Goal: Task Accomplishment & Management: Use online tool/utility

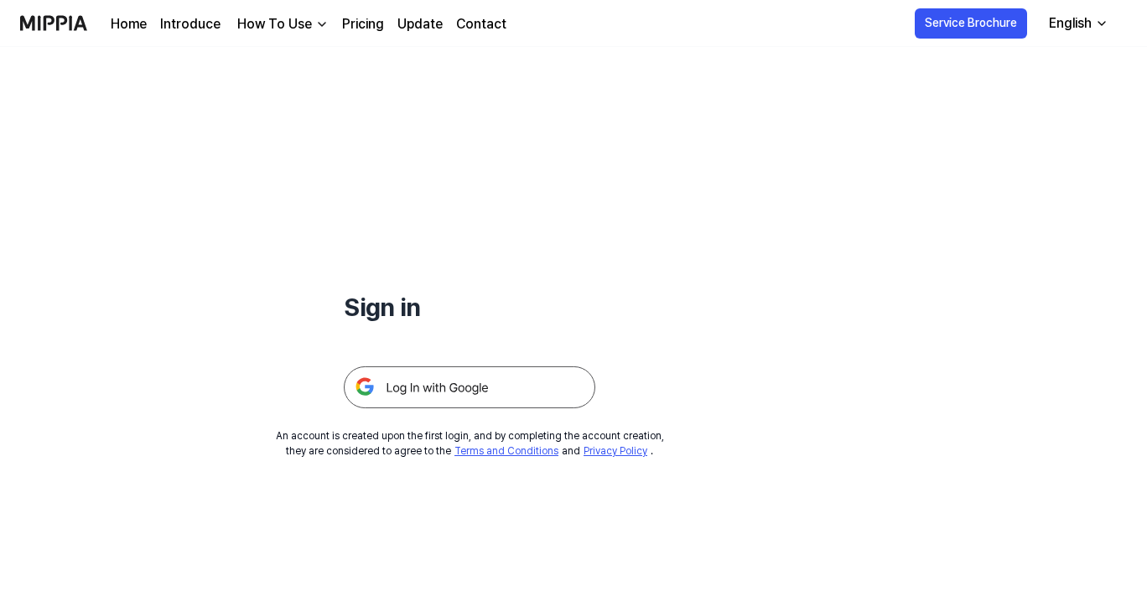
click at [510, 389] on img at bounding box center [469, 387] width 251 height 42
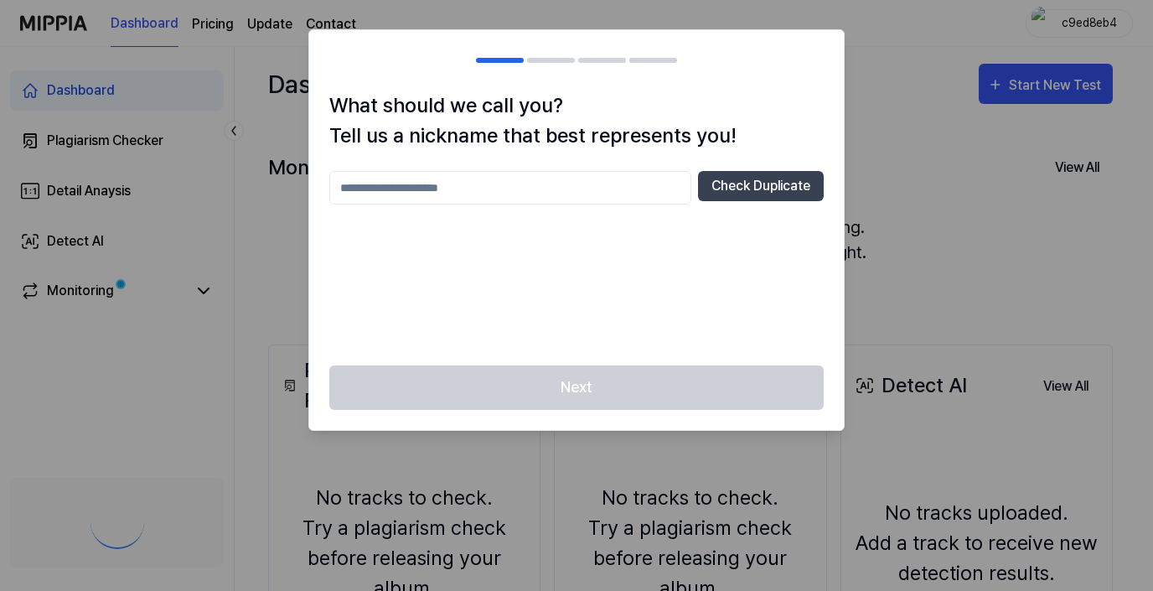
click at [40, 429] on div at bounding box center [576, 295] width 1153 height 591
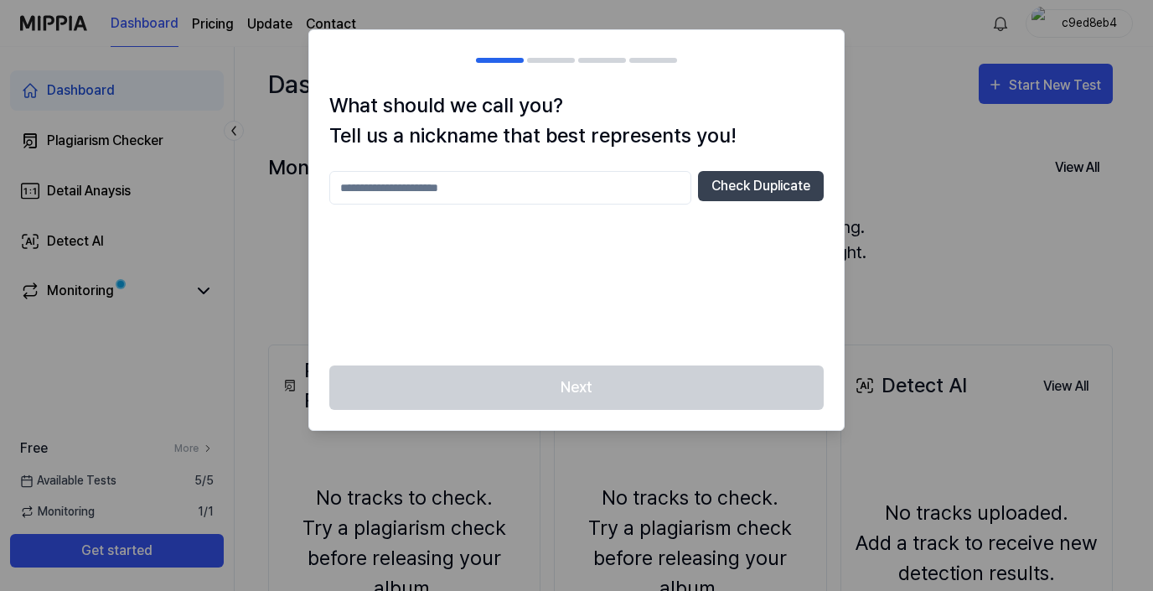
click at [600, 191] on input "text" at bounding box center [510, 188] width 362 height 34
type input "*"
type input "***"
click at [780, 189] on button "Check Duplicate" at bounding box center [761, 186] width 126 height 30
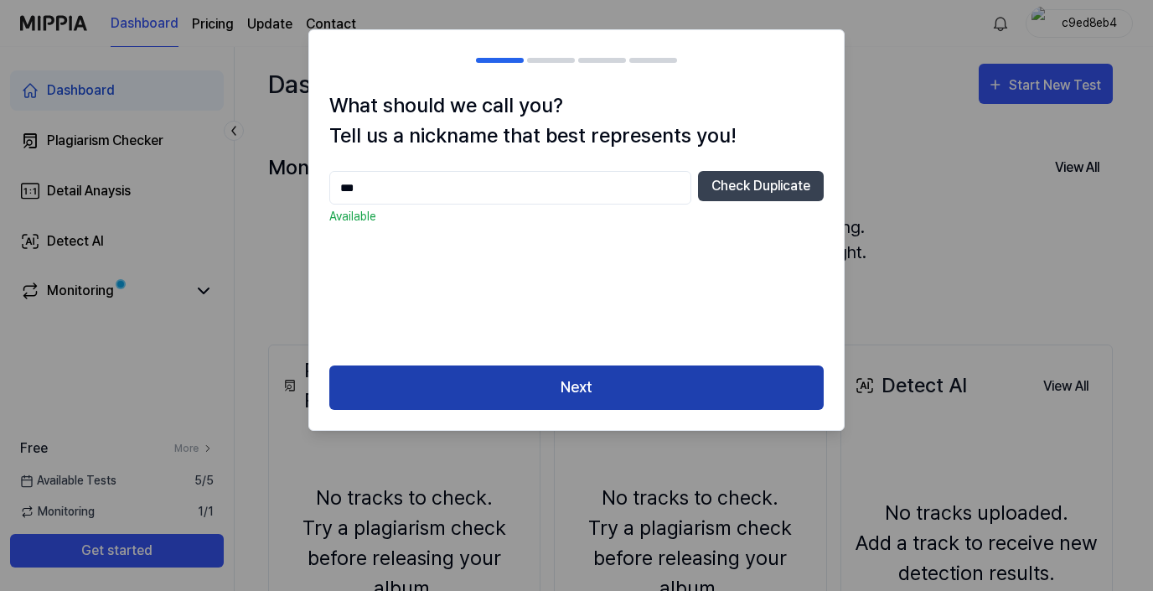
click at [637, 391] on button "Next" at bounding box center [576, 387] width 495 height 44
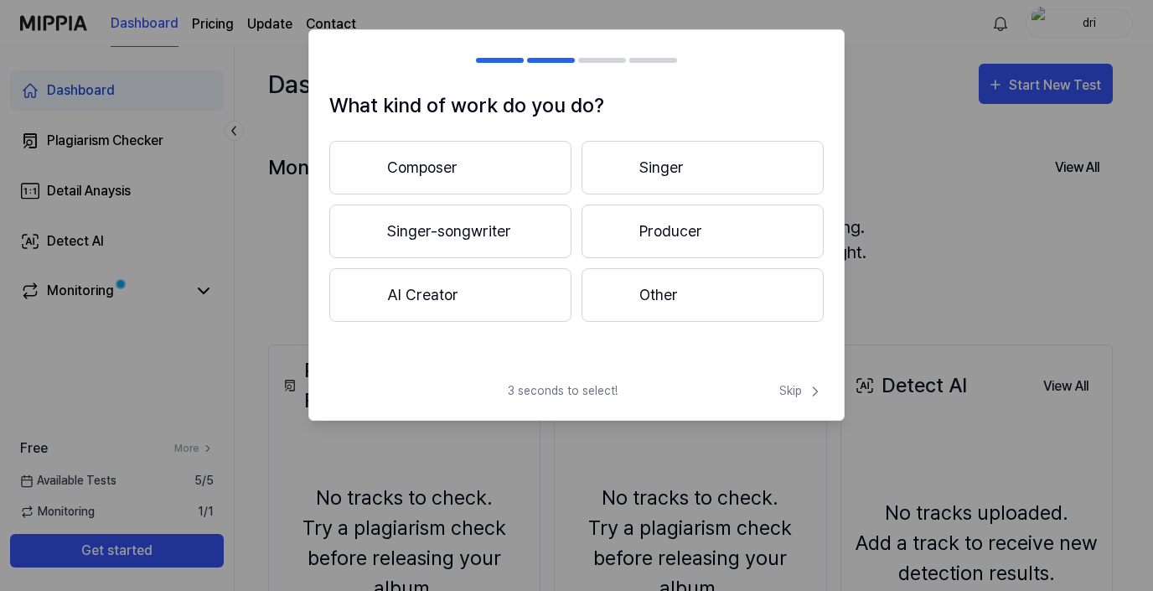
click at [546, 244] on button "Singer-songwriter" at bounding box center [450, 232] width 242 height 54
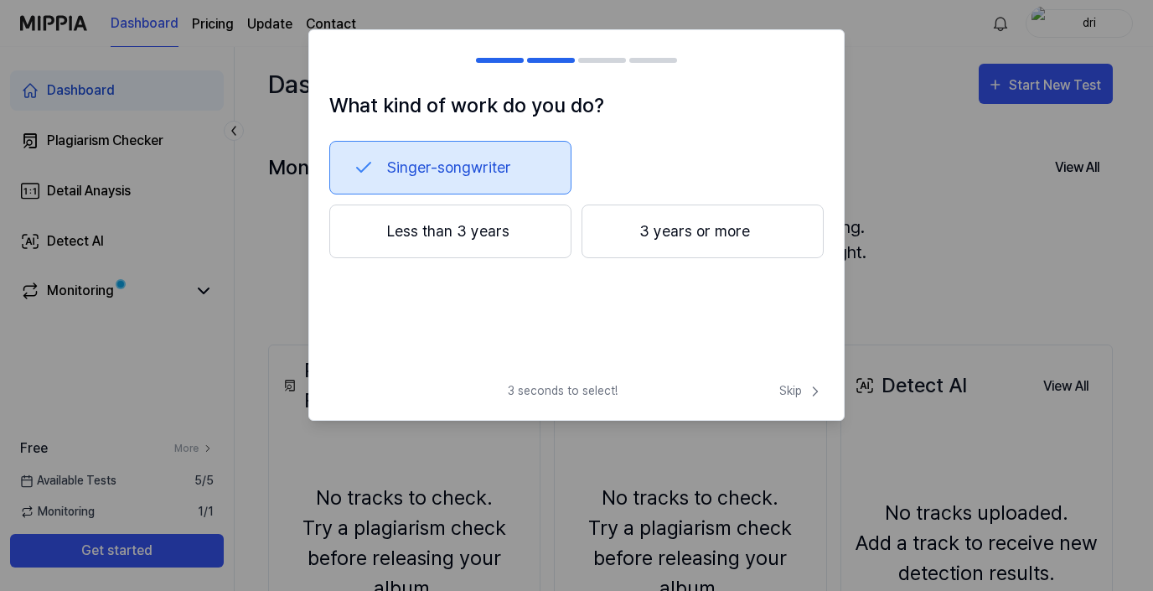
click at [614, 238] on div at bounding box center [616, 231] width 20 height 20
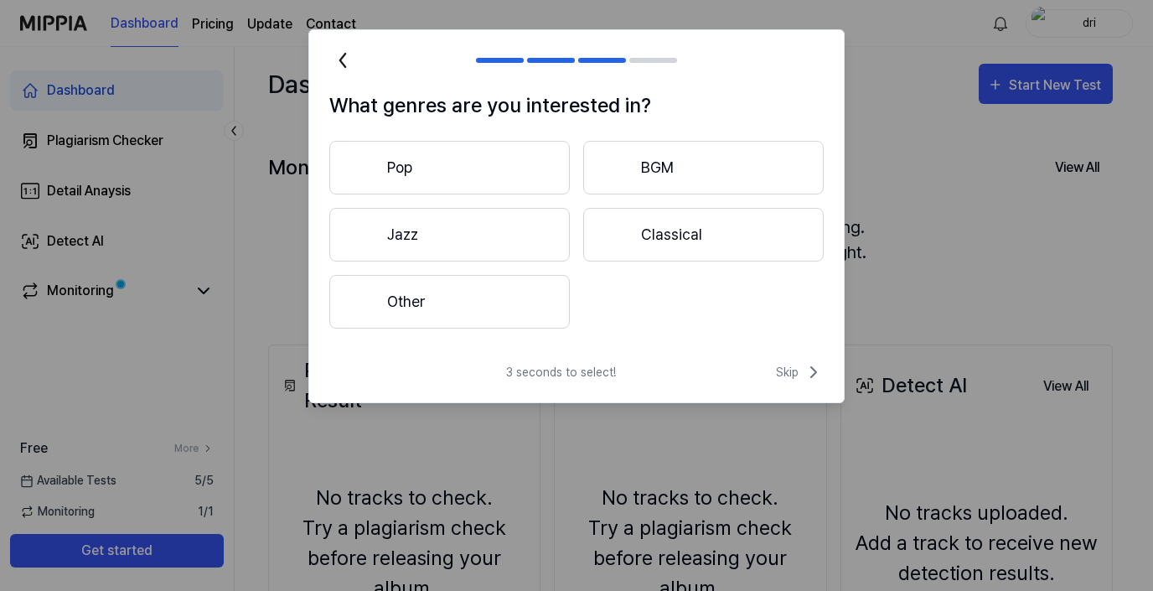
click at [515, 190] on button "Pop" at bounding box center [449, 168] width 241 height 54
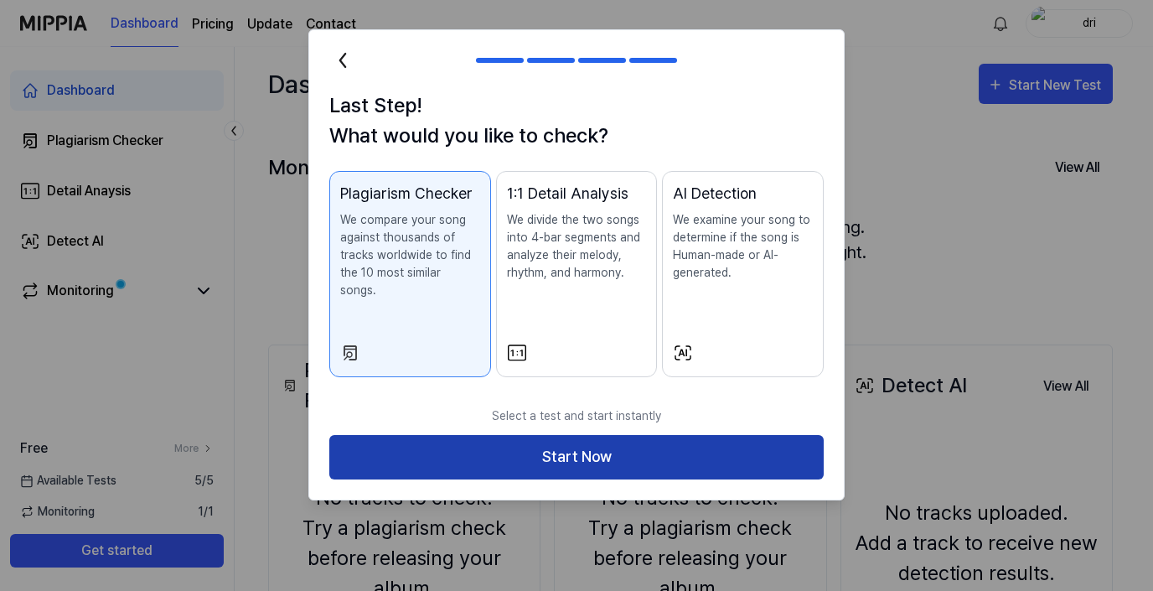
click at [607, 435] on button "Start Now" at bounding box center [576, 457] width 495 height 44
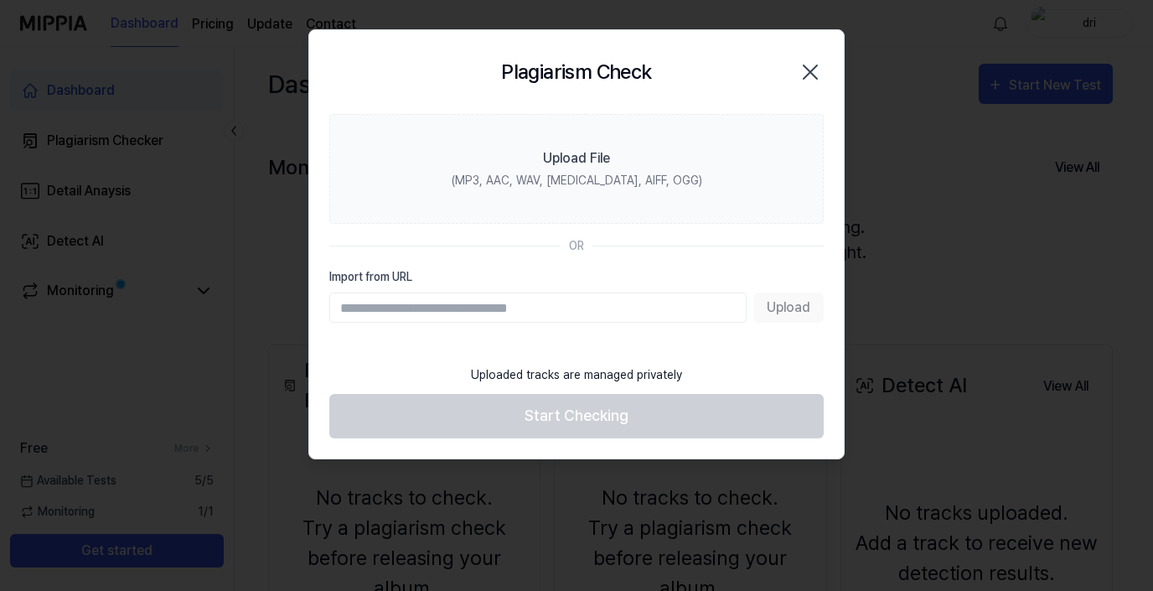
paste input "**********"
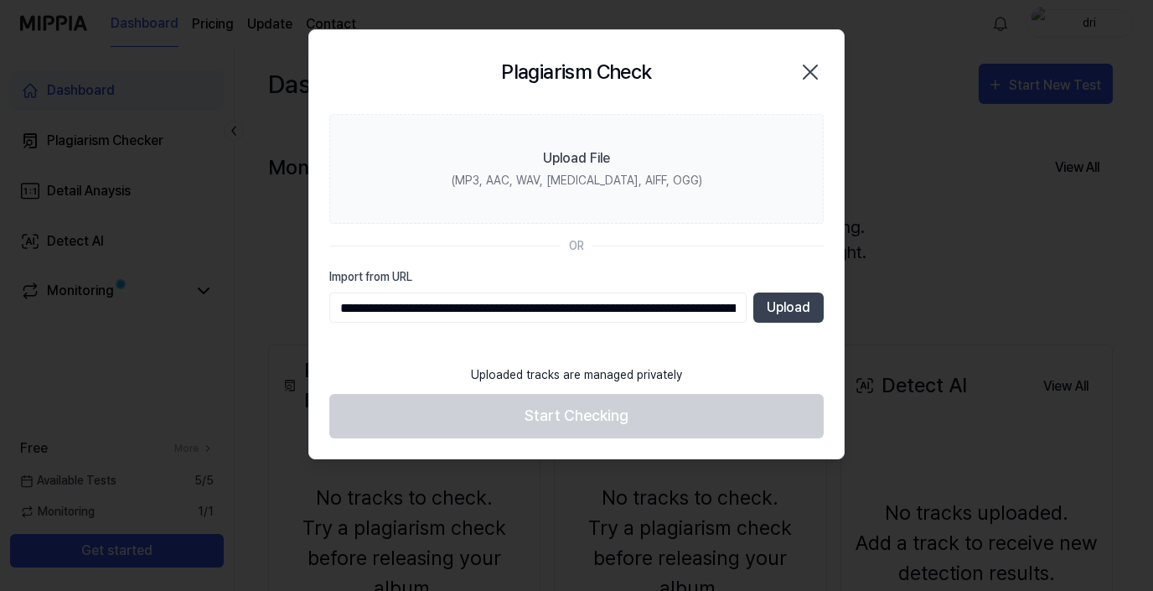
scroll to position [0, 674]
type input "**********"
click at [805, 311] on button "Upload" at bounding box center [789, 308] width 70 height 30
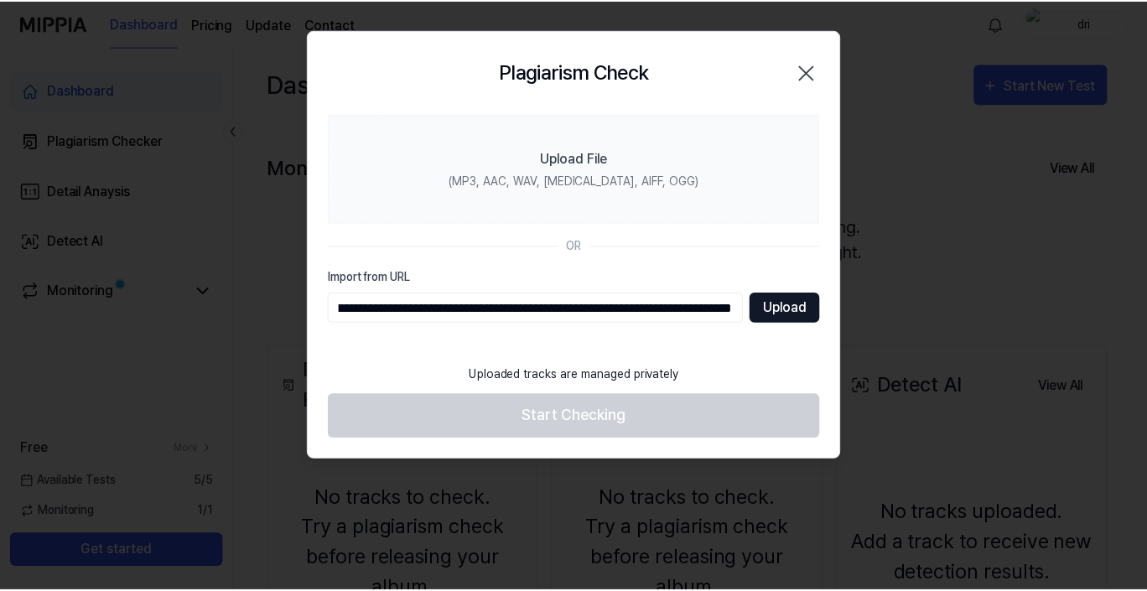
scroll to position [0, 0]
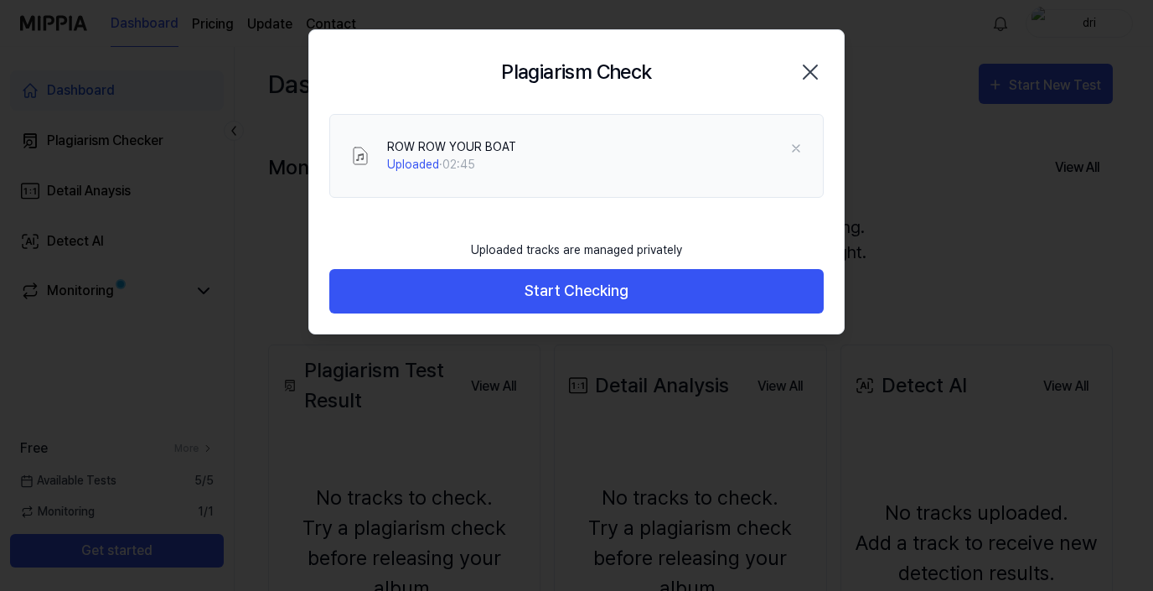
click at [36, 480] on div at bounding box center [576, 295] width 1153 height 591
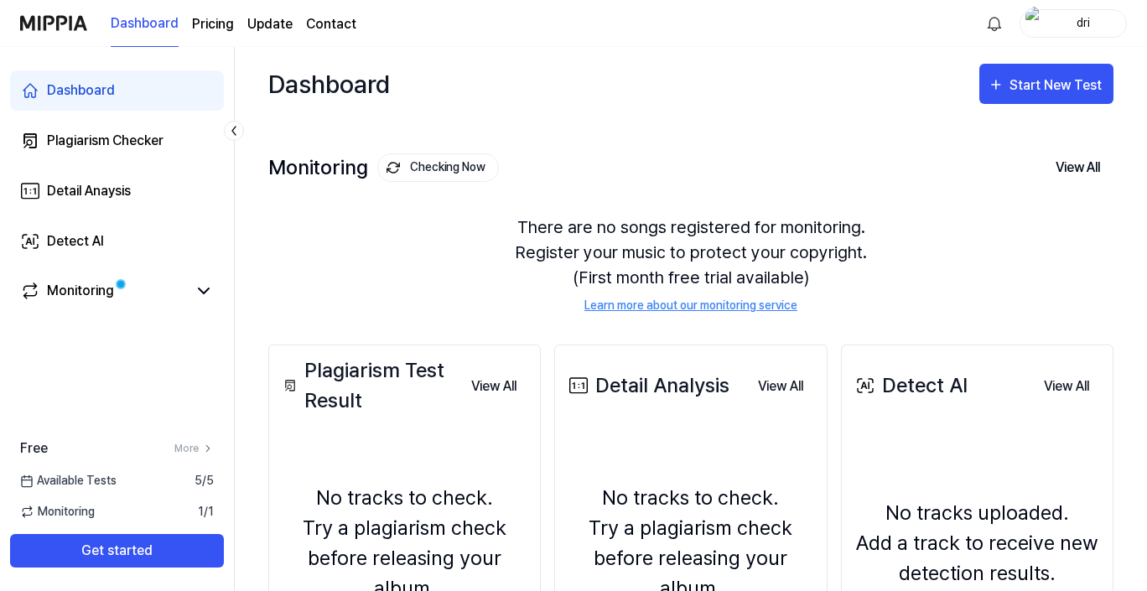
click at [23, 409] on div "Dashboard Plagiarism Checker Detail Anaysis Detect AI Monitoring Free More Avai…" at bounding box center [117, 319] width 235 height 544
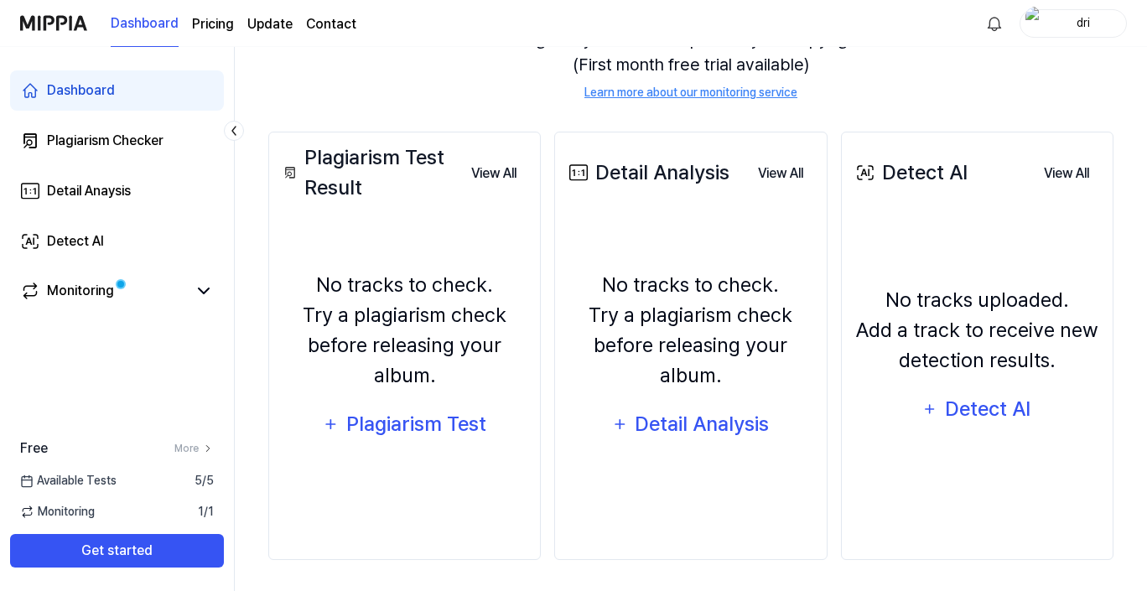
scroll to position [215, 0]
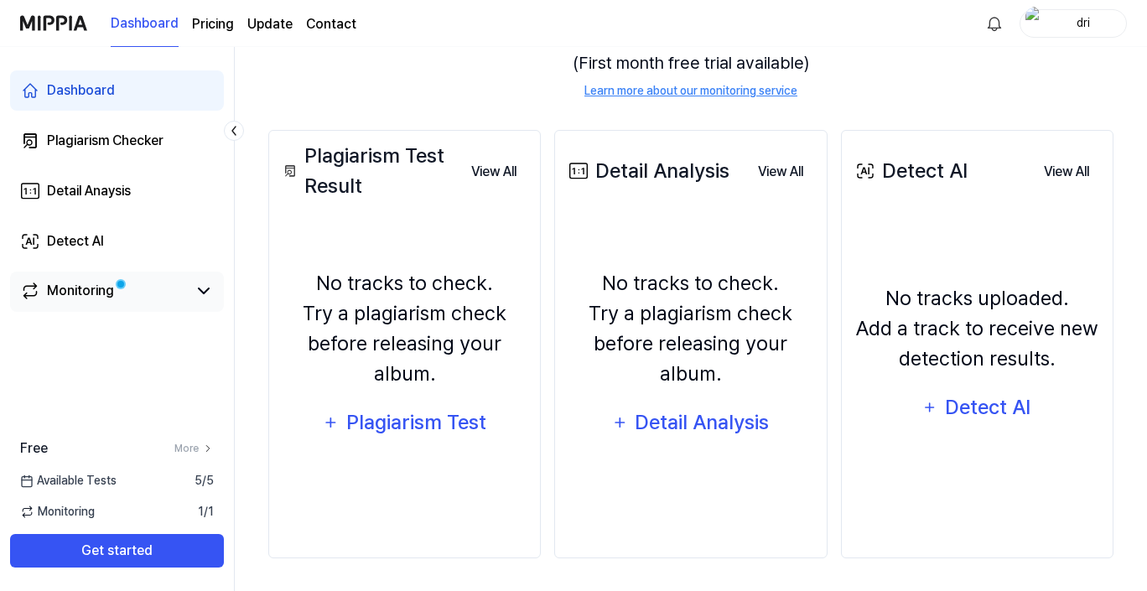
click at [124, 303] on div "Monitoring" at bounding box center [117, 292] width 214 height 40
click at [201, 293] on icon at bounding box center [204, 291] width 20 height 20
click at [199, 293] on icon at bounding box center [204, 291] width 20 height 20
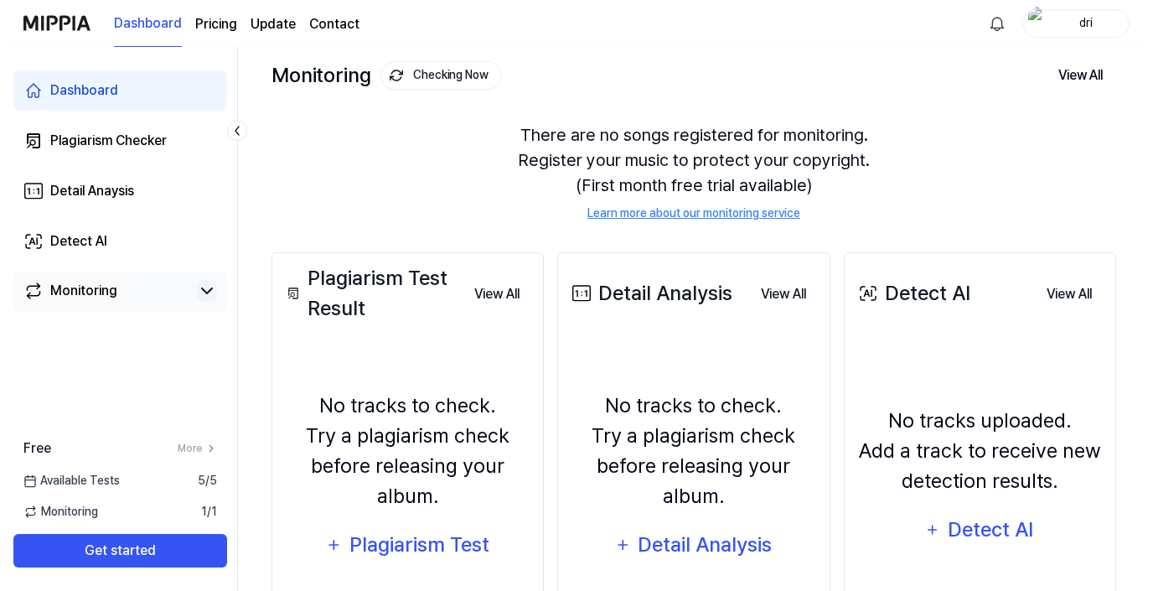
scroll to position [80, 0]
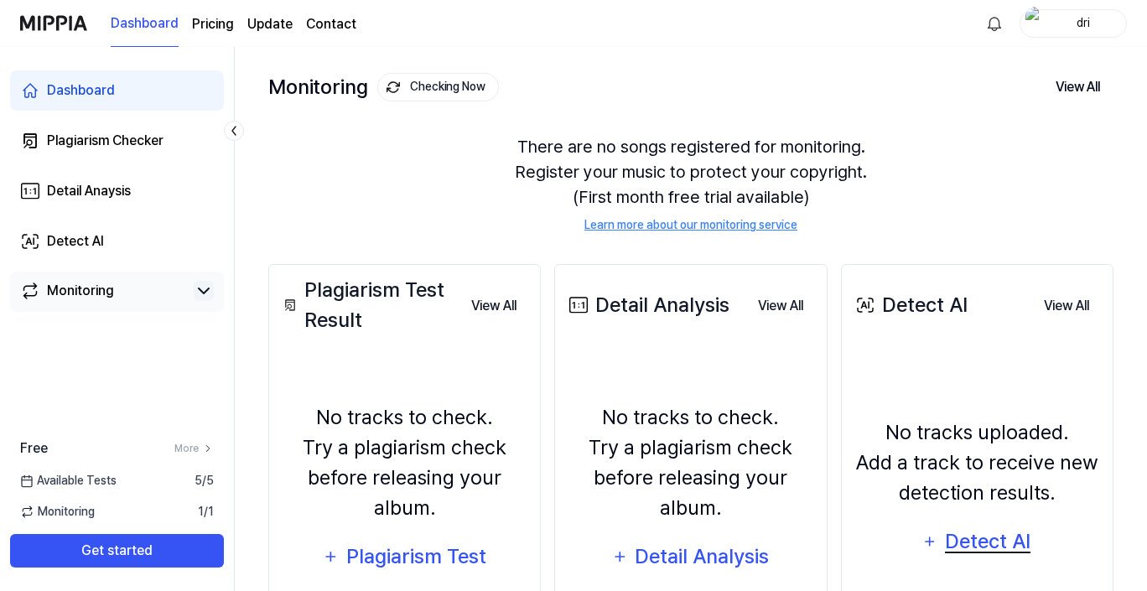
click at [1013, 530] on div "Detect AI" at bounding box center [988, 542] width 90 height 32
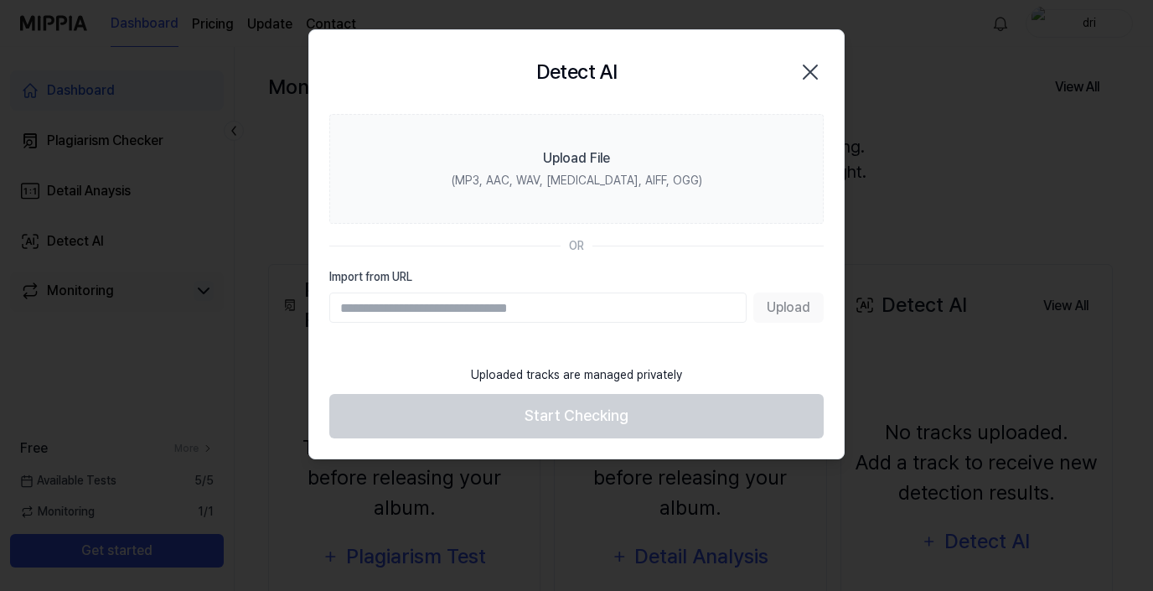
click at [819, 65] on icon "button" at bounding box center [810, 72] width 27 height 27
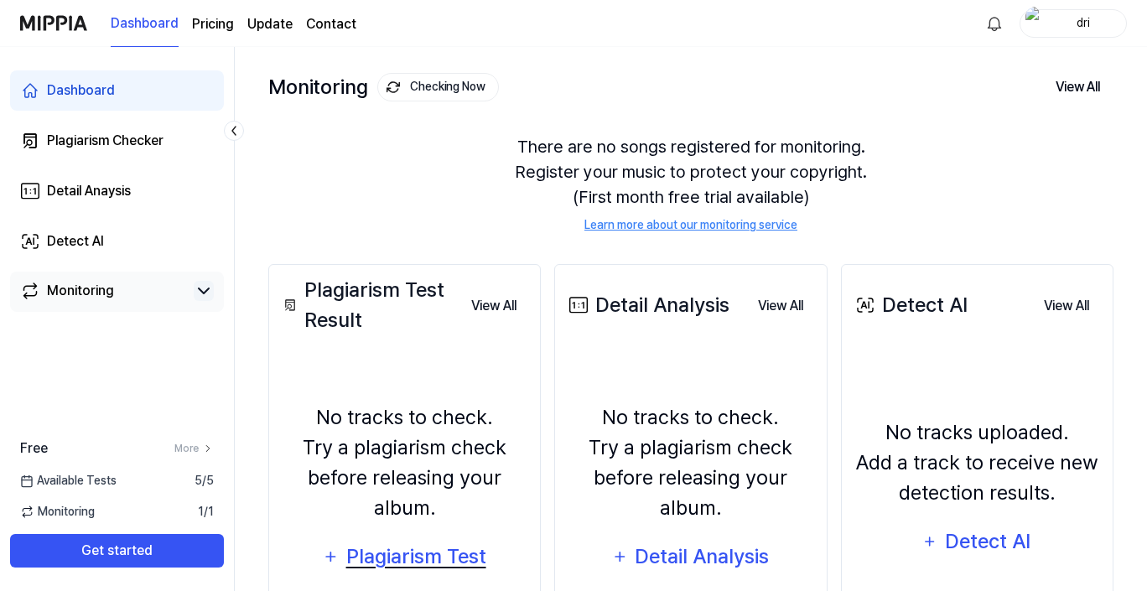
click at [427, 550] on div "Plagiarism Test" at bounding box center [416, 557] width 142 height 32
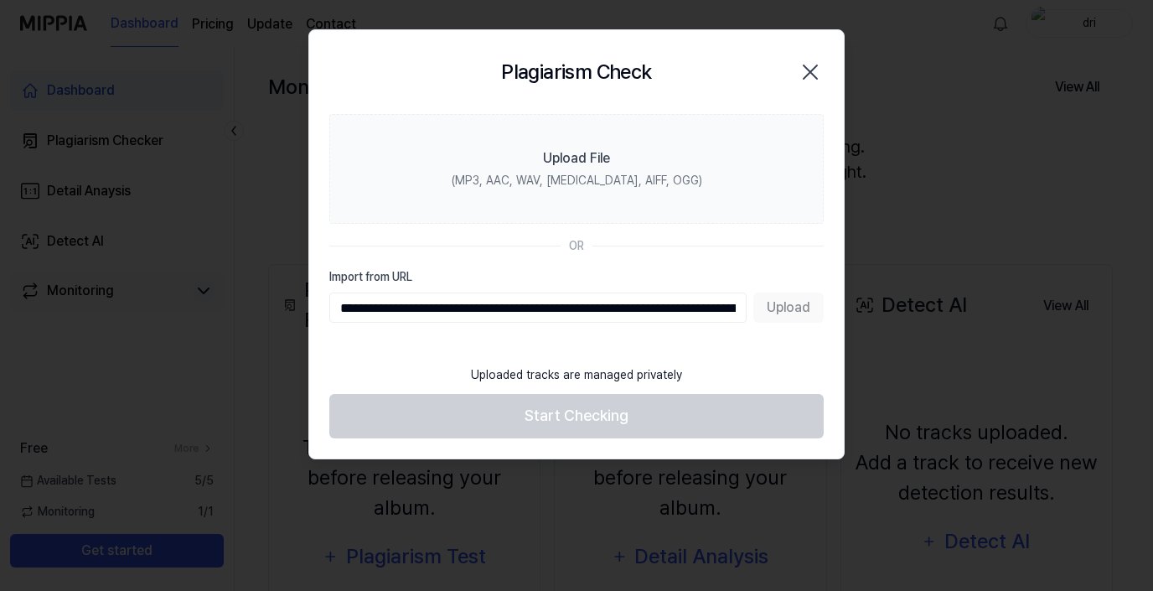
scroll to position [0, 674]
type input "**********"
click at [795, 310] on button "Upload" at bounding box center [789, 308] width 70 height 30
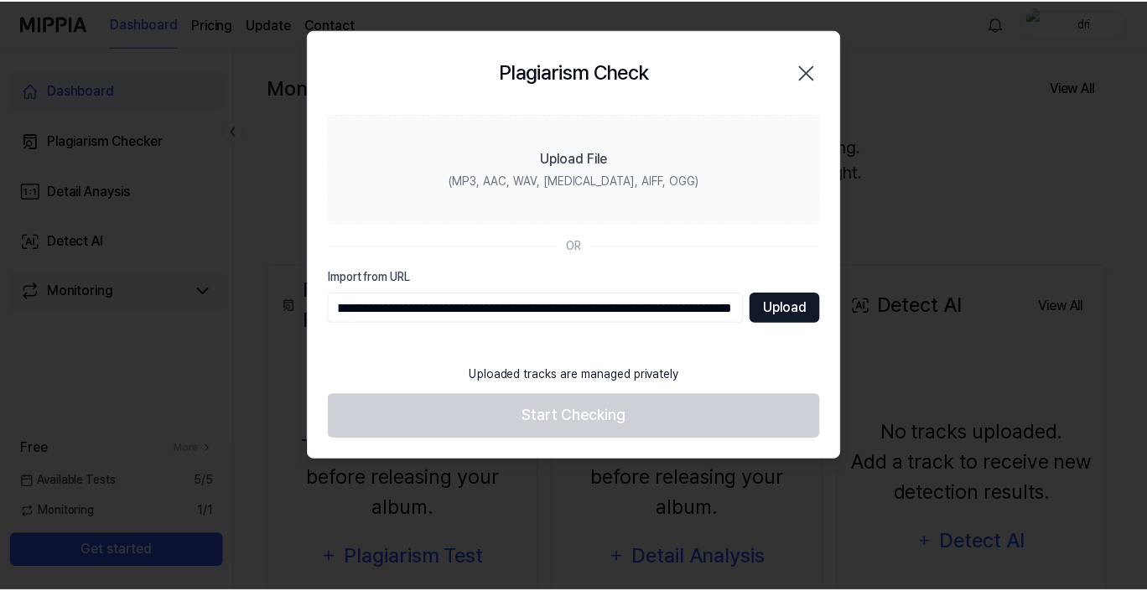
scroll to position [0, 0]
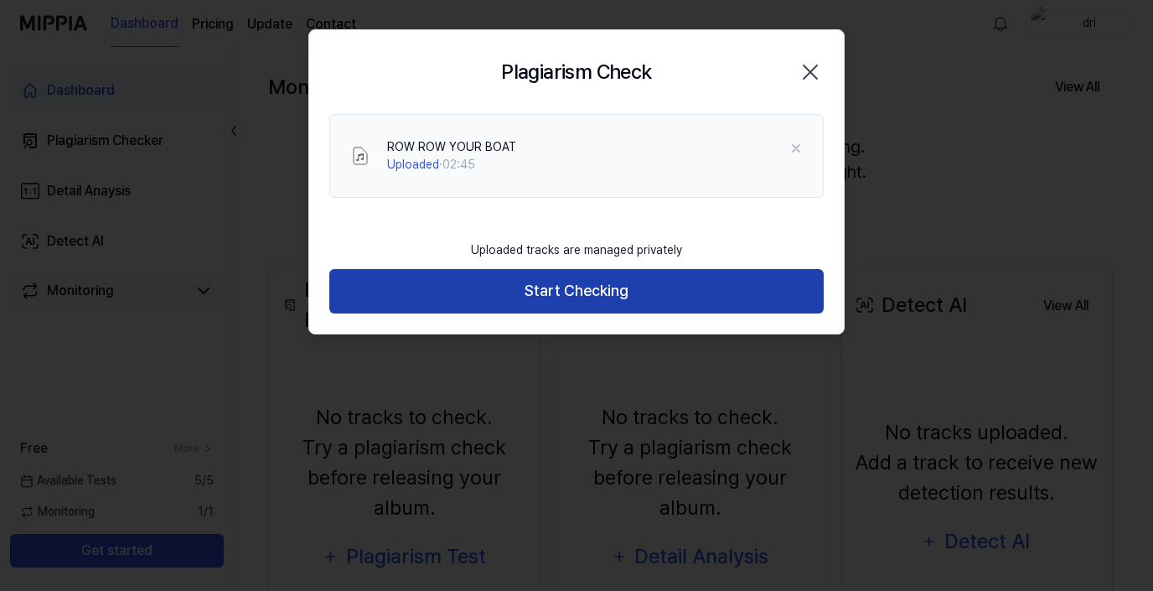
click at [763, 293] on button "Start Checking" at bounding box center [576, 291] width 495 height 44
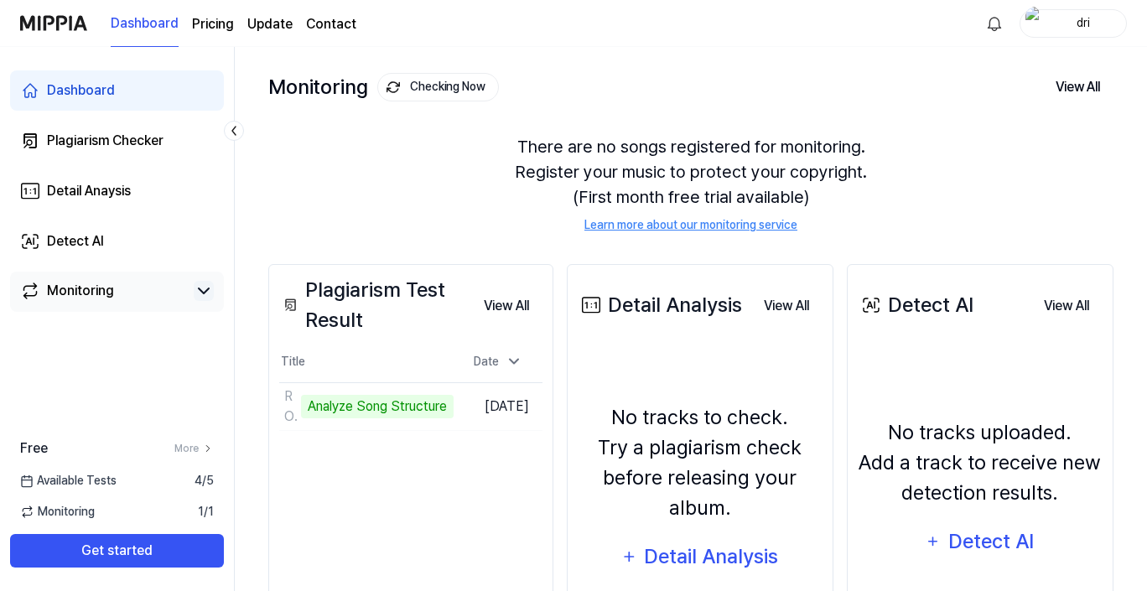
click at [33, 348] on div "Dashboard Plagiarism Checker Detail Anaysis Detect AI Monitoring Free More Avai…" at bounding box center [117, 319] width 235 height 544
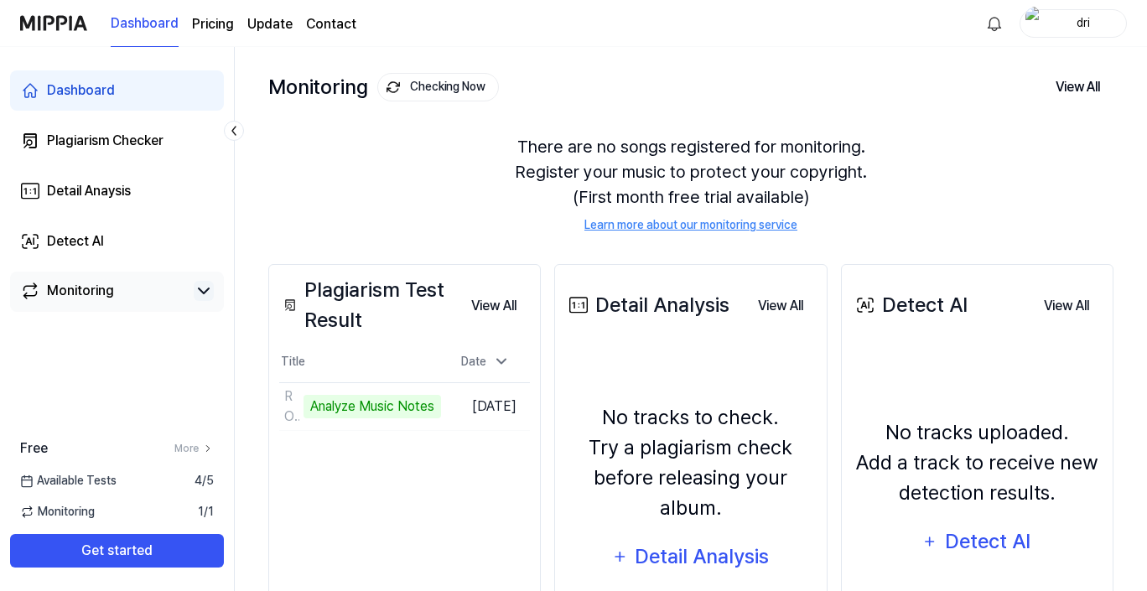
click at [39, 403] on div "Dashboard Plagiarism Checker Detail Anaysis Detect AI Monitoring Free More Avai…" at bounding box center [117, 319] width 235 height 544
click at [42, 374] on div "Dashboard Plagiarism Checker Detail Anaysis Detect AI Monitoring Free More Avai…" at bounding box center [117, 319] width 235 height 544
click at [353, 412] on button "Go to Results" at bounding box center [396, 406] width 90 height 27
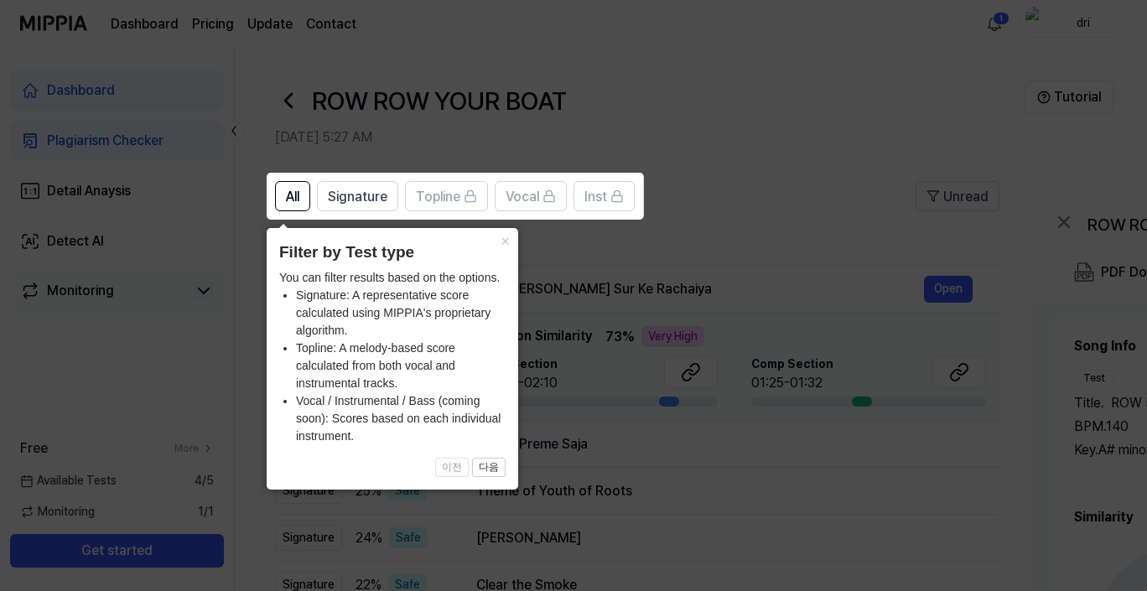
click at [589, 445] on icon at bounding box center [576, 295] width 1153 height 591
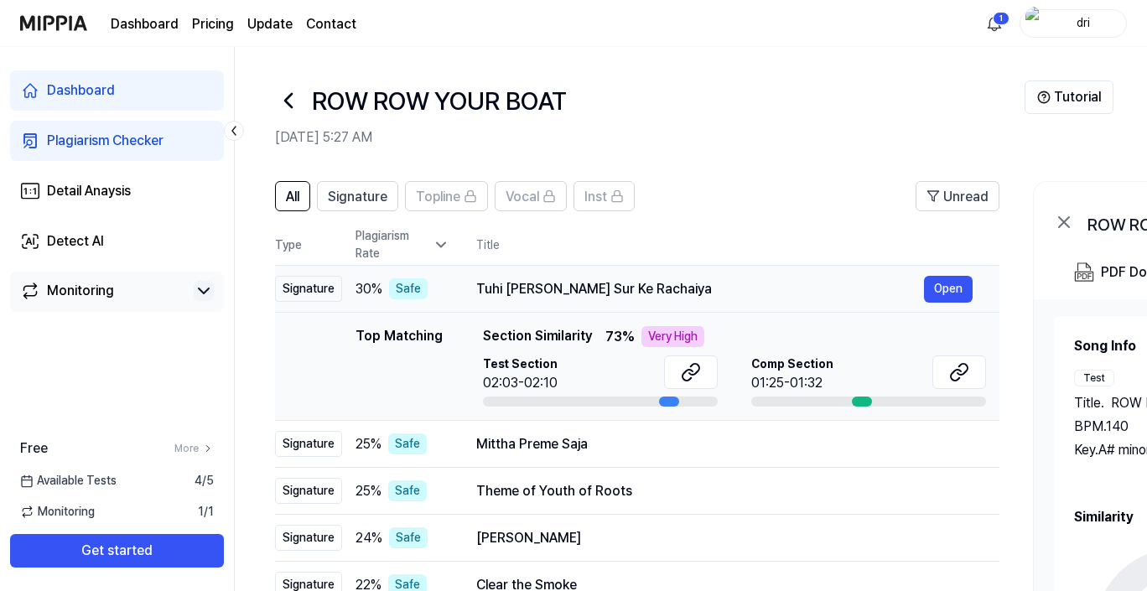
drag, startPoint x: 471, startPoint y: 289, endPoint x: 492, endPoint y: 290, distance: 21.0
click at [492, 290] on td "Tuhi Hau Sato Sur Ke Rachaiya Open" at bounding box center [724, 289] width 550 height 47
drag, startPoint x: 477, startPoint y: 290, endPoint x: 682, endPoint y: 274, distance: 206.0
click at [682, 274] on td "Tuhi Hau Sato Sur Ke Rachaiya Open" at bounding box center [724, 289] width 550 height 47
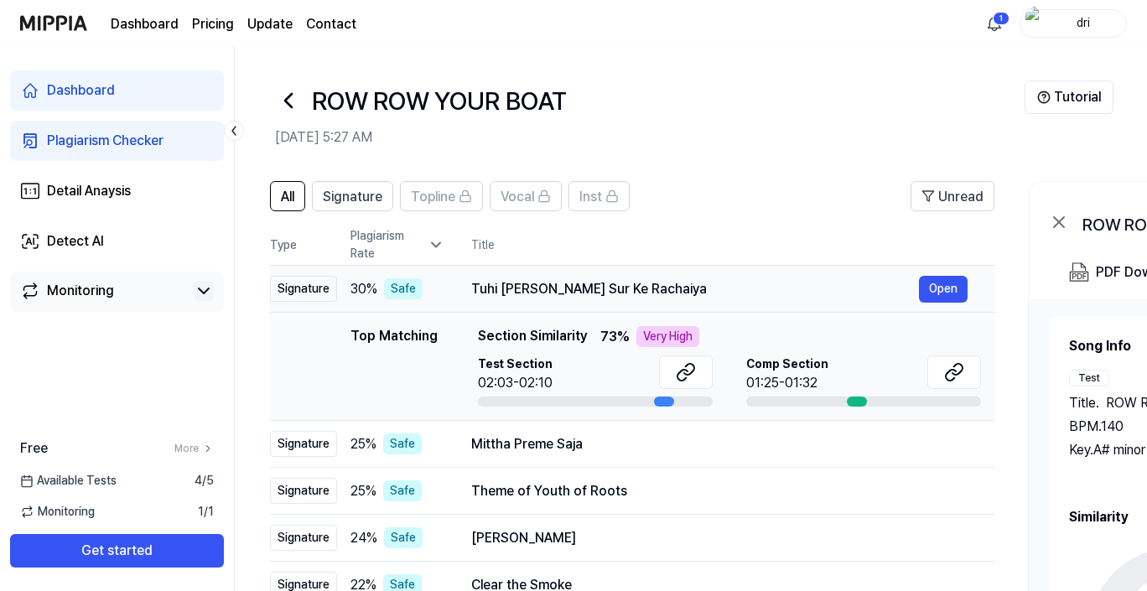
click at [649, 291] on div "Tuhi Hau Sato Sur Ke Rachaiya" at bounding box center [695, 289] width 448 height 20
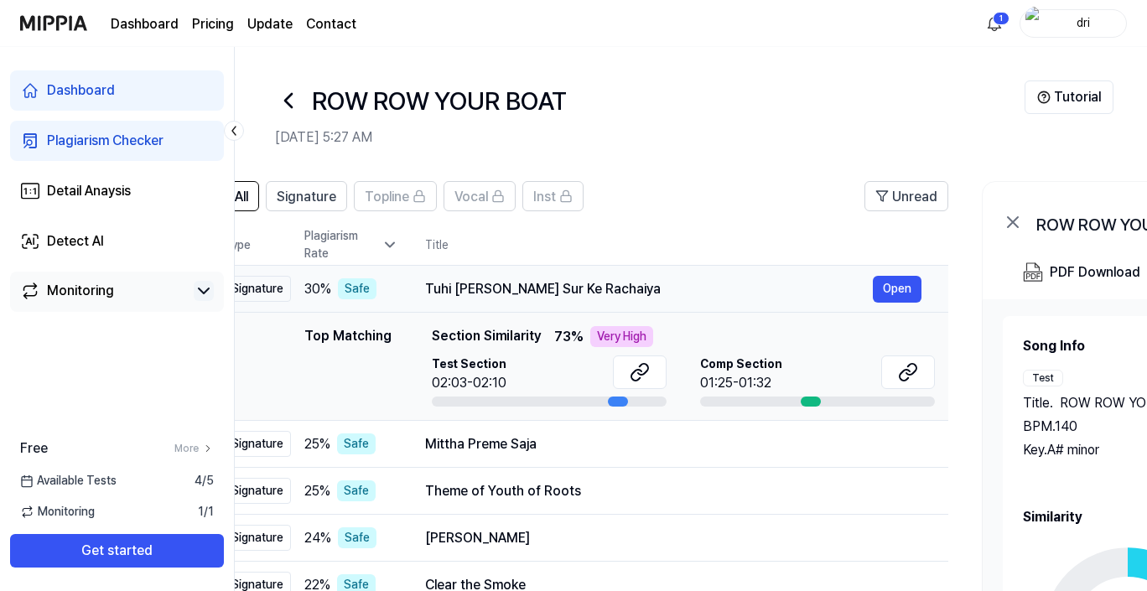
drag, startPoint x: 650, startPoint y: 291, endPoint x: 604, endPoint y: 289, distance: 46.1
click at [604, 290] on div "Tuhi Hau Sato Sur Ke Rachaiya" at bounding box center [649, 289] width 448 height 20
click at [600, 289] on div "Tuhi Hau Sato Sur Ke Rachaiya" at bounding box center [648, 289] width 448 height 20
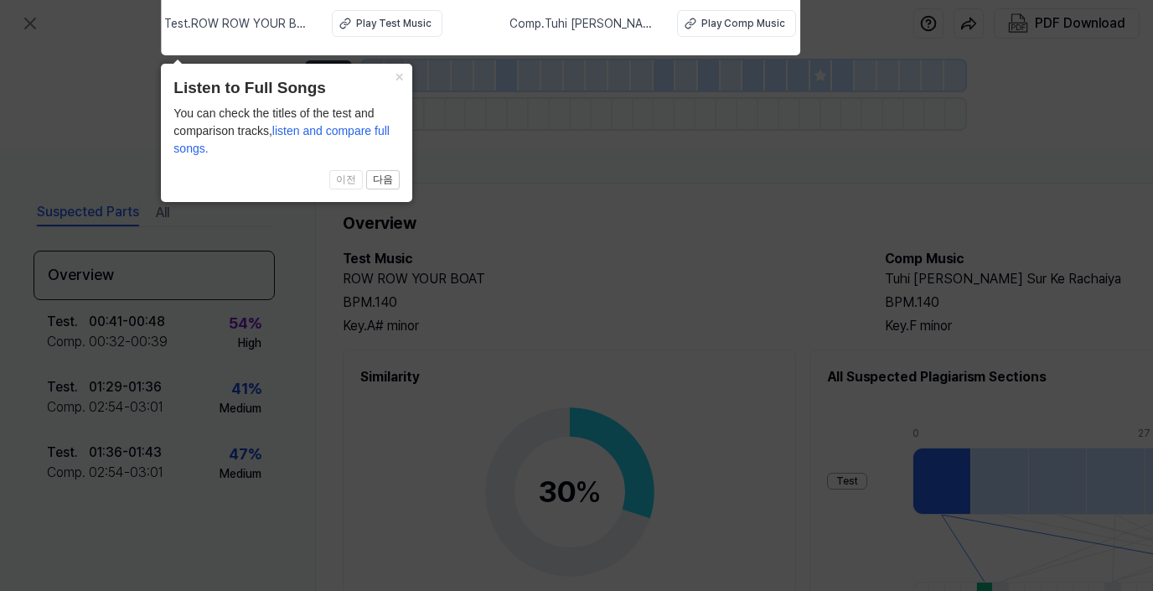
click at [122, 85] on icon at bounding box center [576, 291] width 1153 height 599
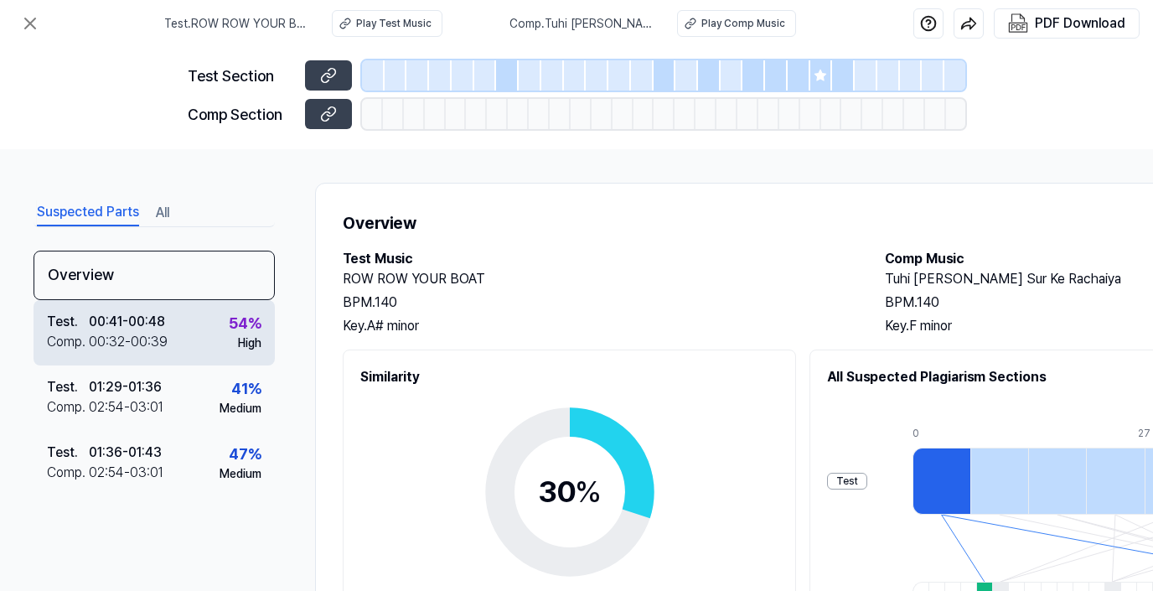
click at [199, 346] on div "Test . 00:41 - 00:48 Comp . 00:32 - 00:39 54 % High" at bounding box center [154, 332] width 241 height 65
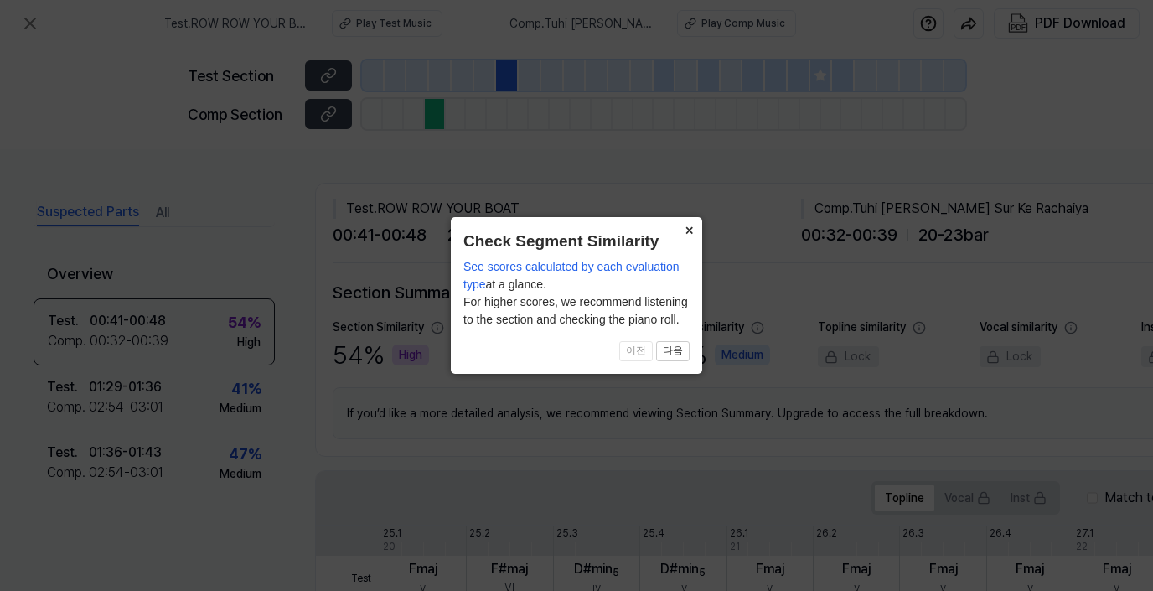
click at [692, 231] on button "×" at bounding box center [689, 228] width 27 height 23
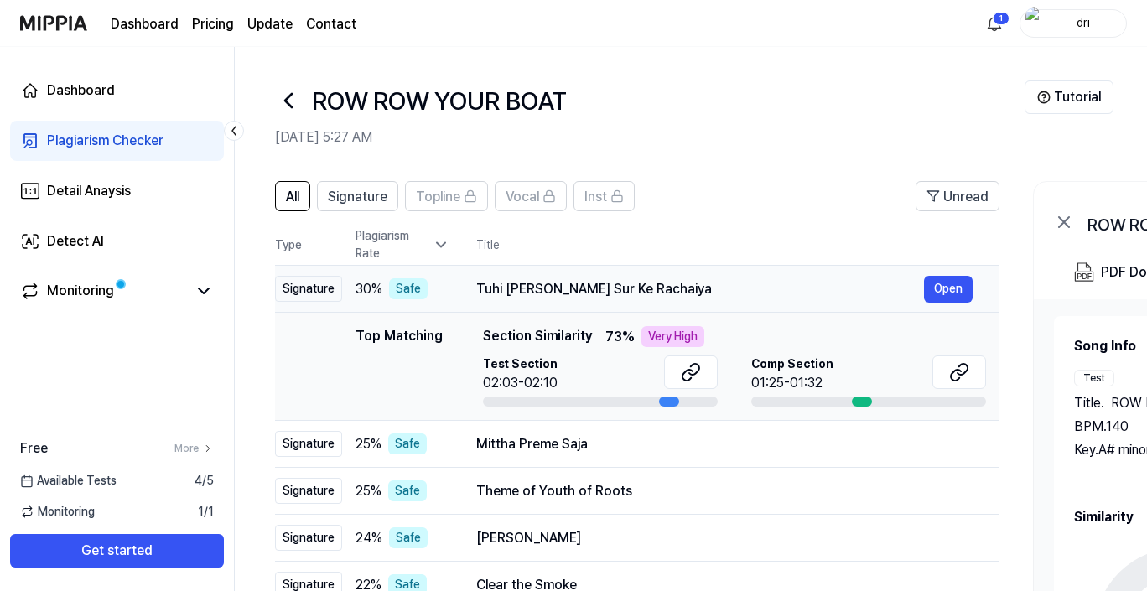
click at [515, 288] on div "Tuhi Hau Sato Sur Ke Rachaiya" at bounding box center [700, 289] width 448 height 20
drag, startPoint x: 479, startPoint y: 292, endPoint x: 637, endPoint y: 290, distance: 157.6
click at [637, 290] on div "Tuhi Hau Sato Sur Ke Rachaiya" at bounding box center [700, 289] width 448 height 20
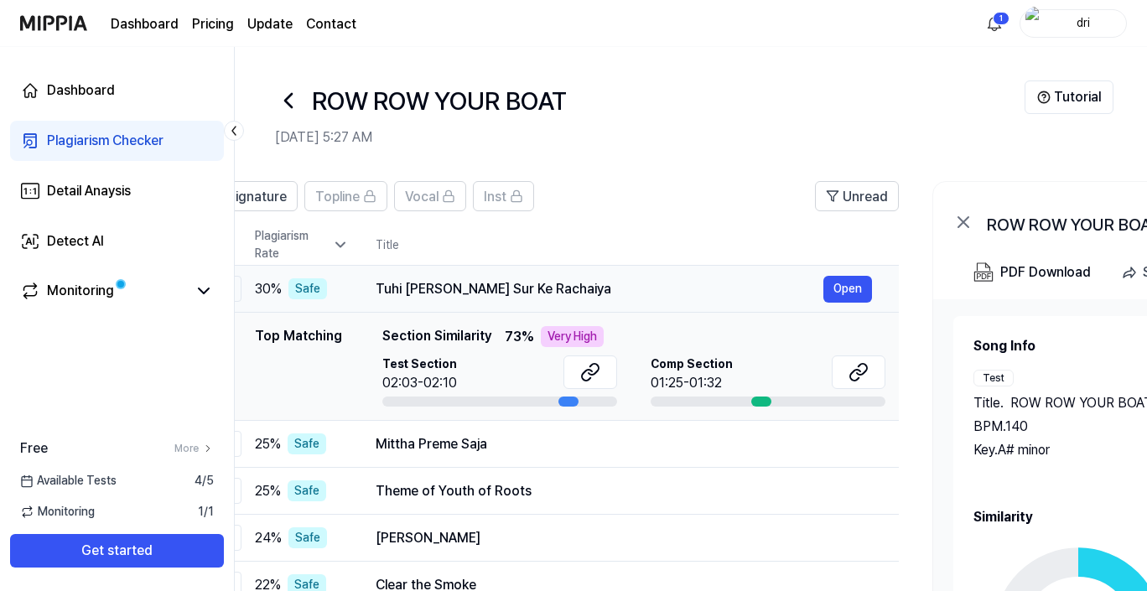
drag, startPoint x: 654, startPoint y: 287, endPoint x: 544, endPoint y: 282, distance: 109.9
click at [546, 283] on div "Tuhi Hau Sato Sur Ke Rachaiya" at bounding box center [600, 289] width 448 height 20
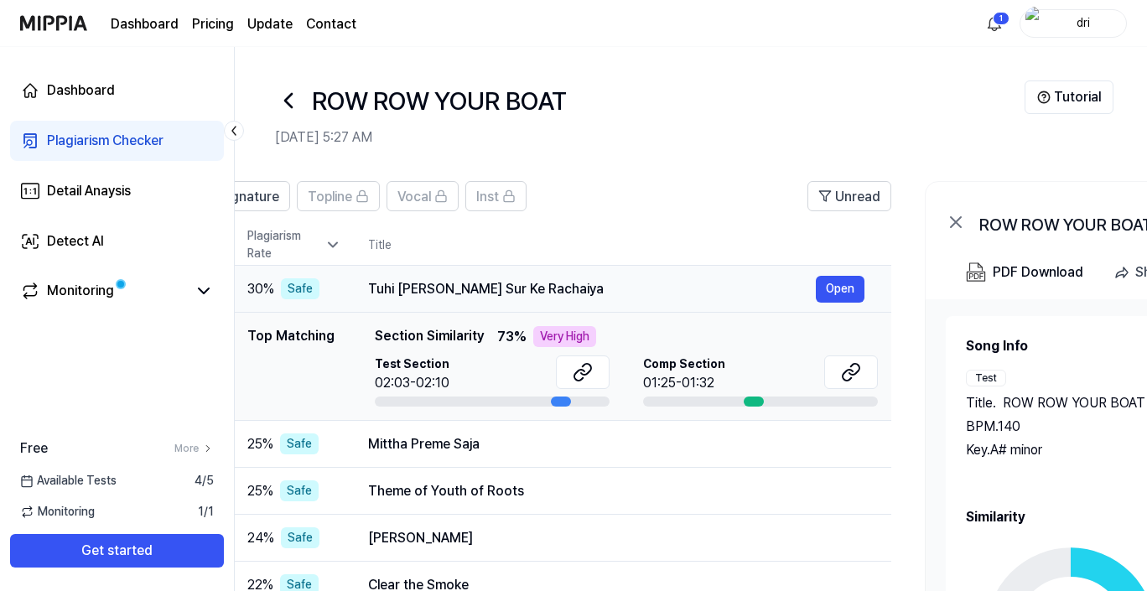
click at [866, 290] on td "Tuhi Hau Sato Sur Ke Rachaiya Open" at bounding box center [616, 289] width 550 height 47
click at [856, 294] on button "Open" at bounding box center [840, 289] width 49 height 27
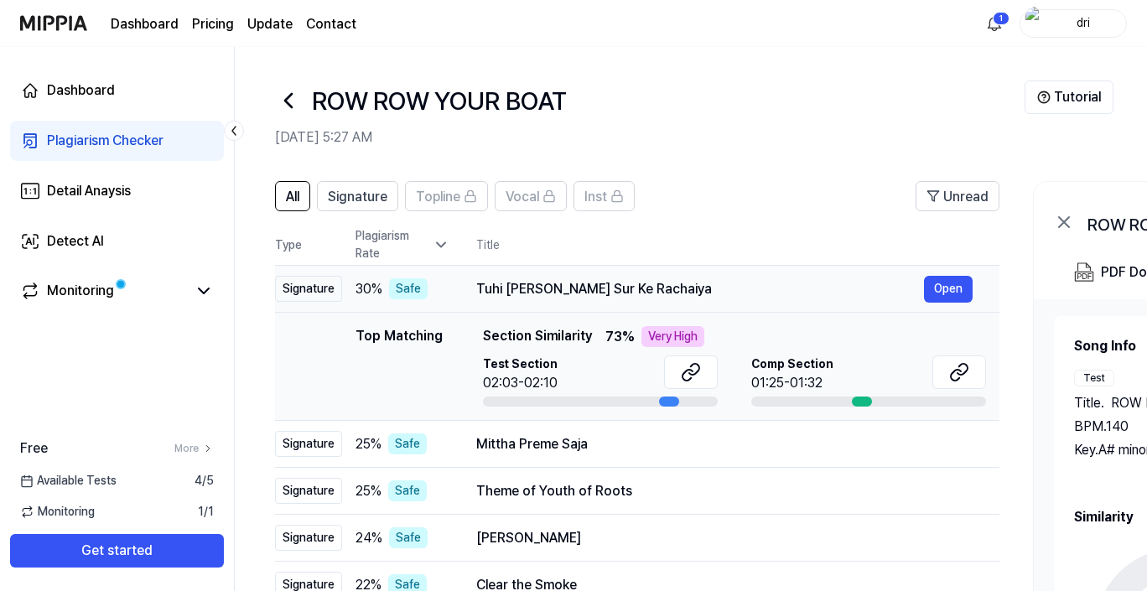
click at [485, 288] on div "Tuhi Hau Sato Sur Ke Rachaiya" at bounding box center [700, 289] width 448 height 20
click at [753, 149] on header "ROW ROW YOUR BOAT Aug 31, 2025, 5:27 AM Tutorial" at bounding box center [691, 105] width 912 height 117
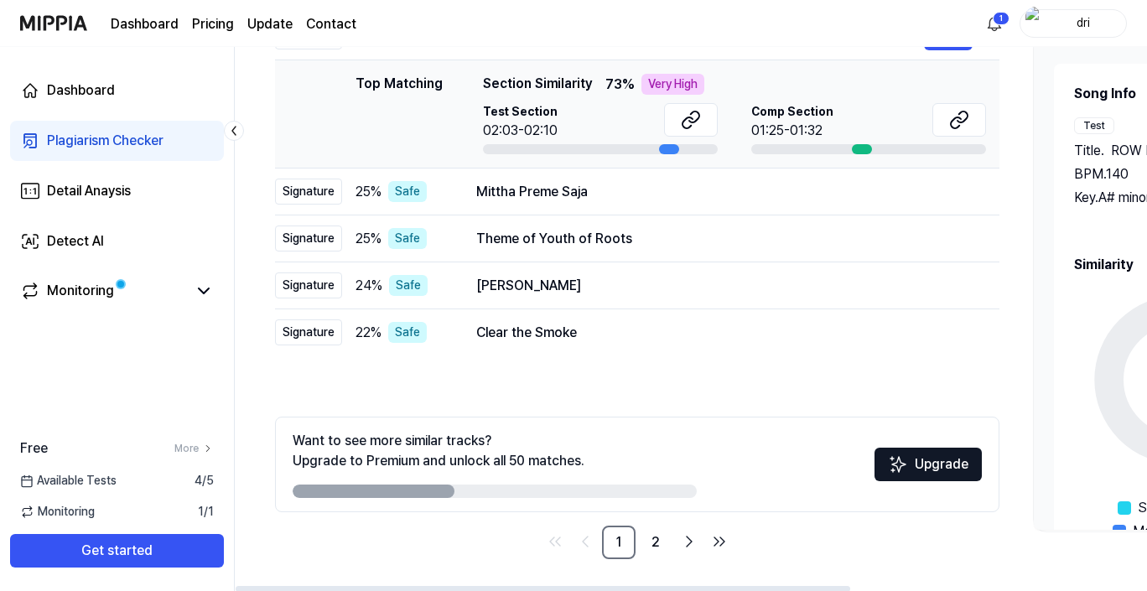
scroll to position [254, 0]
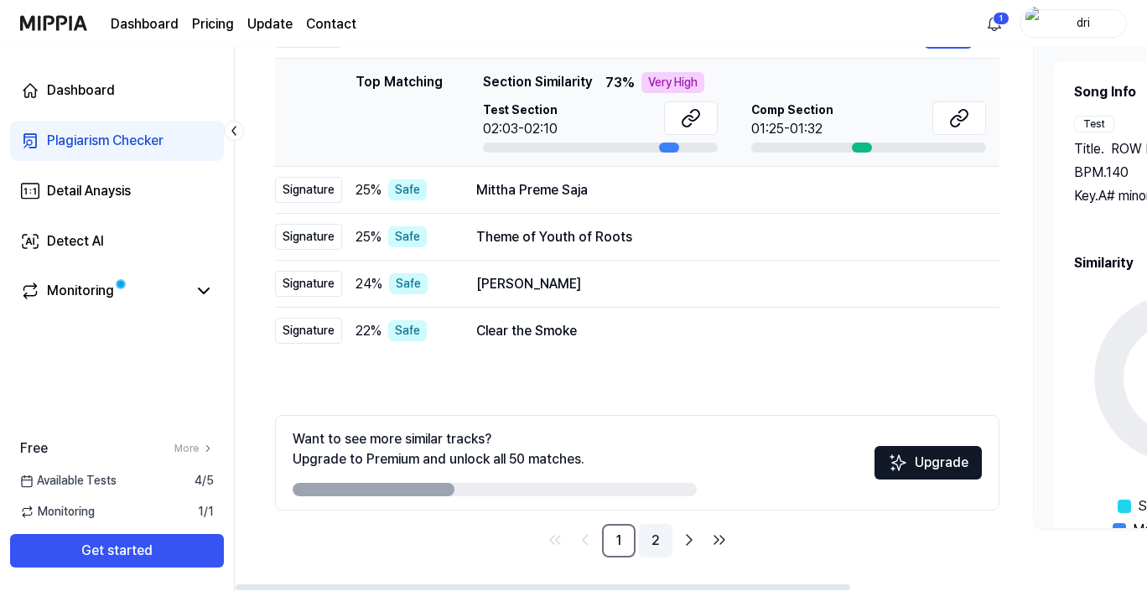
click at [651, 538] on link "2" at bounding box center [656, 541] width 34 height 34
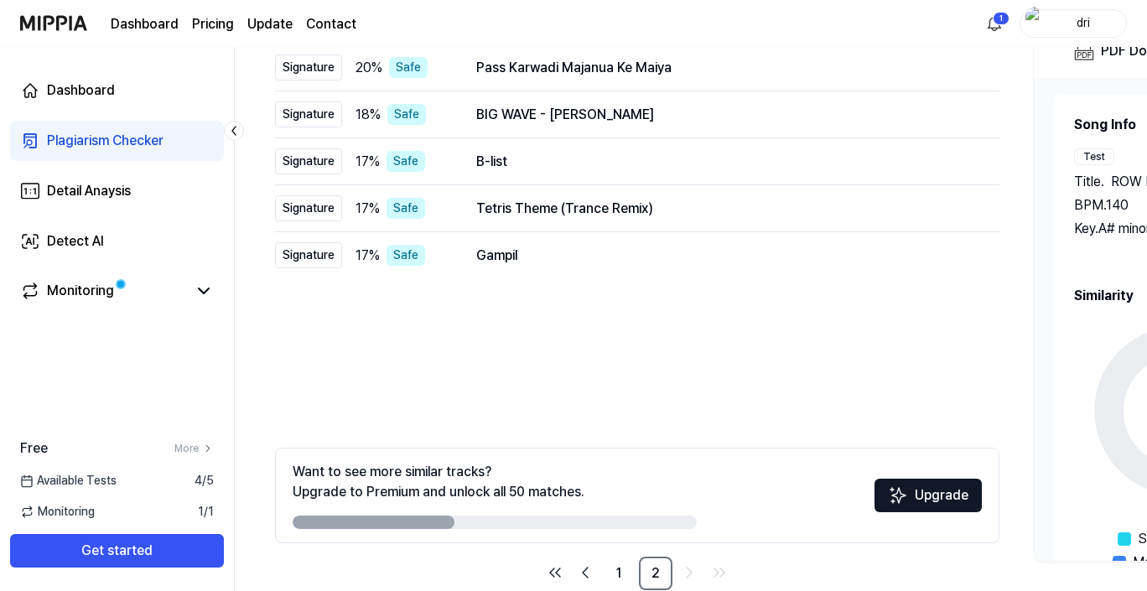
scroll to position [235, 0]
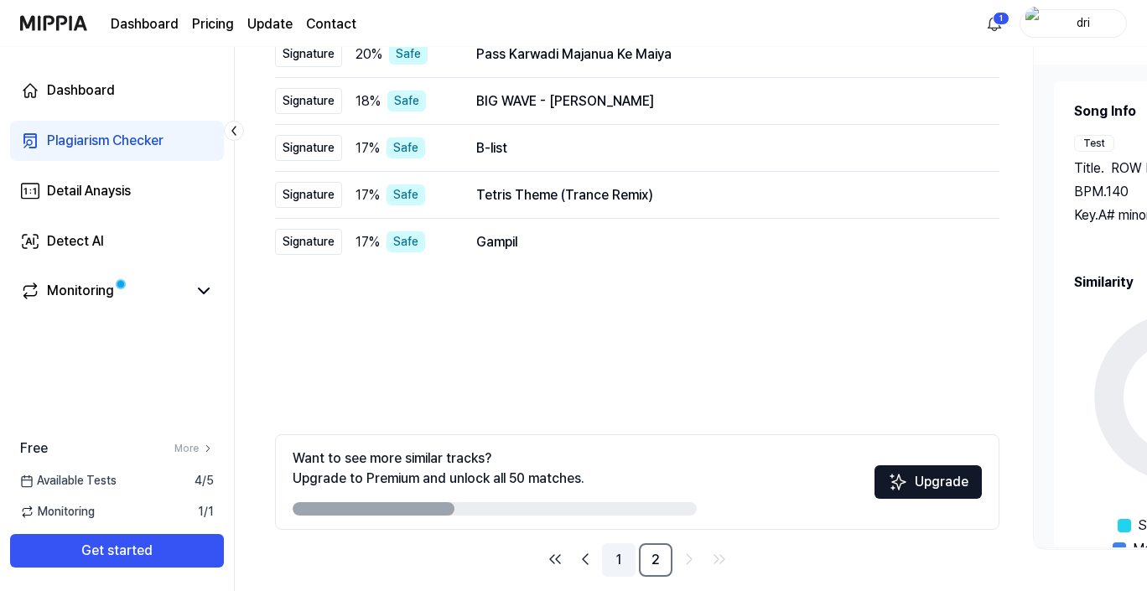
click at [617, 564] on link "1" at bounding box center [619, 560] width 34 height 34
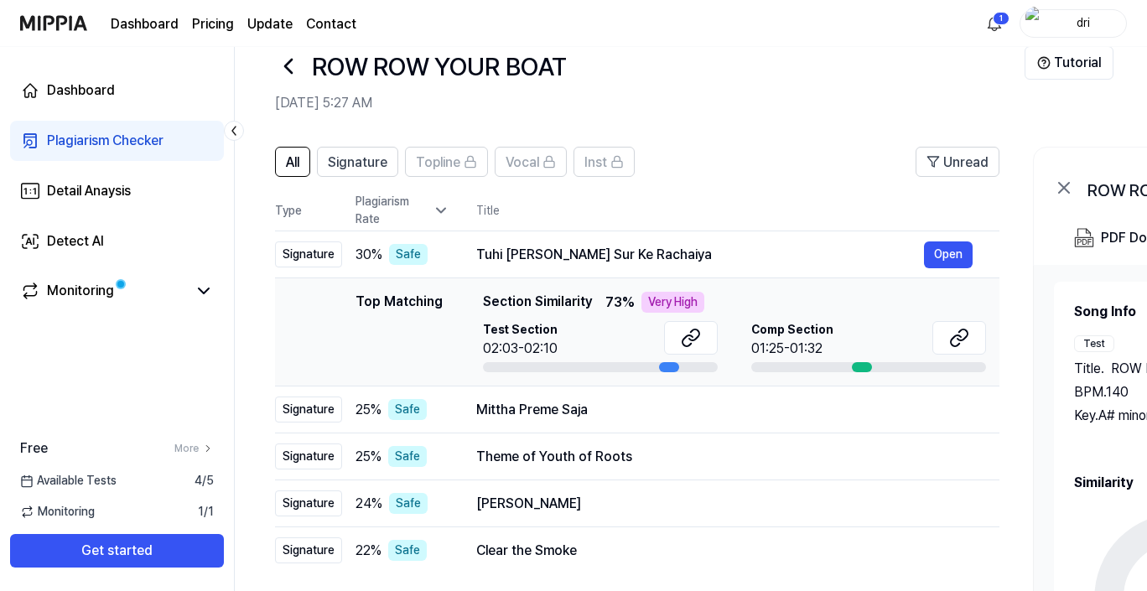
scroll to position [34, 0]
click at [538, 300] on span "Section Similarity" at bounding box center [537, 303] width 109 height 21
click at [646, 300] on div "Very High" at bounding box center [672, 303] width 63 height 21
click at [861, 367] on div at bounding box center [862, 368] width 20 height 10
